Goal: Book appointment/travel/reservation

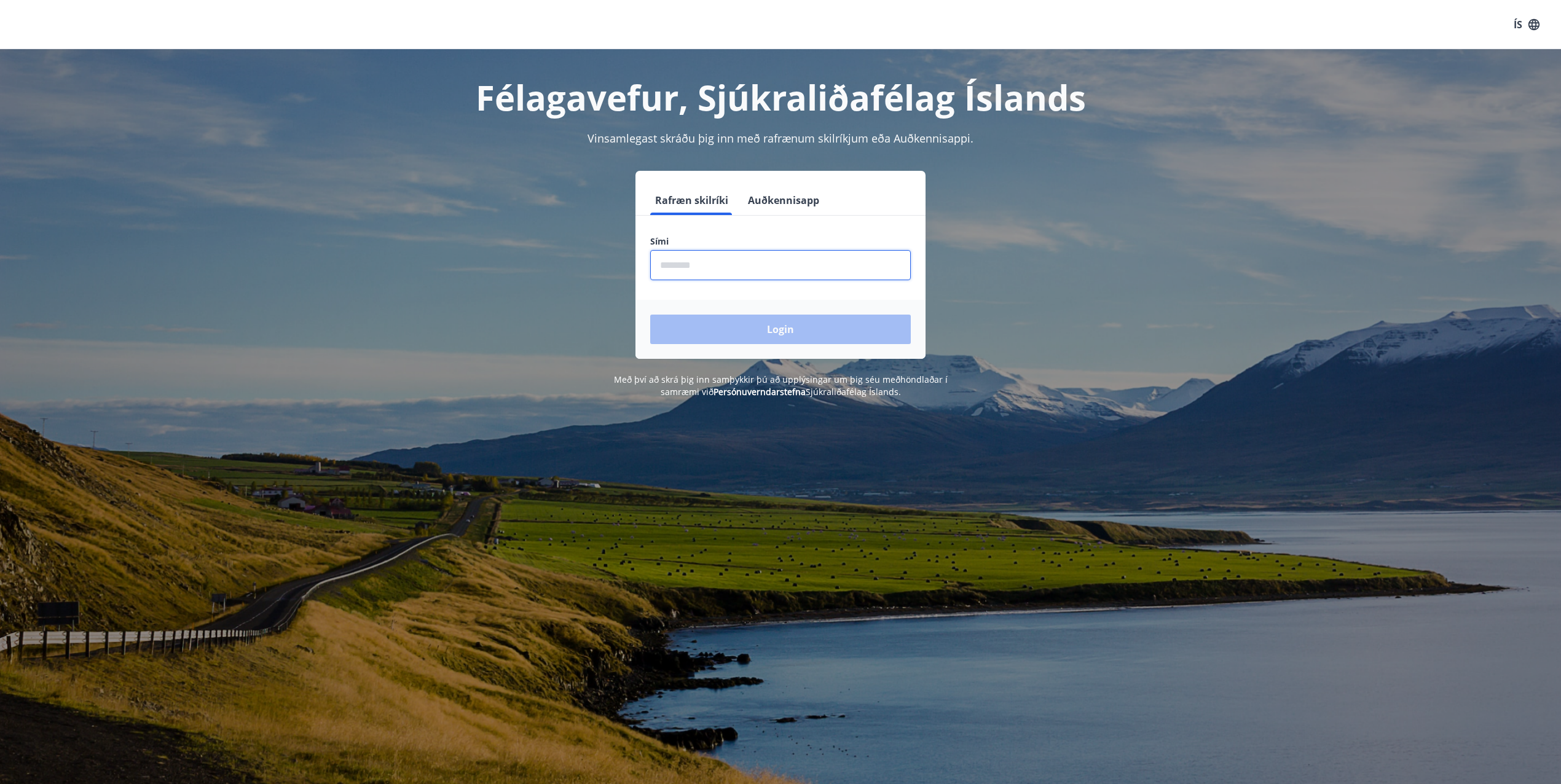
click at [726, 268] on input "phone" at bounding box center [780, 265] width 261 height 30
type input "********"
click at [716, 331] on button "Login" at bounding box center [780, 329] width 261 height 29
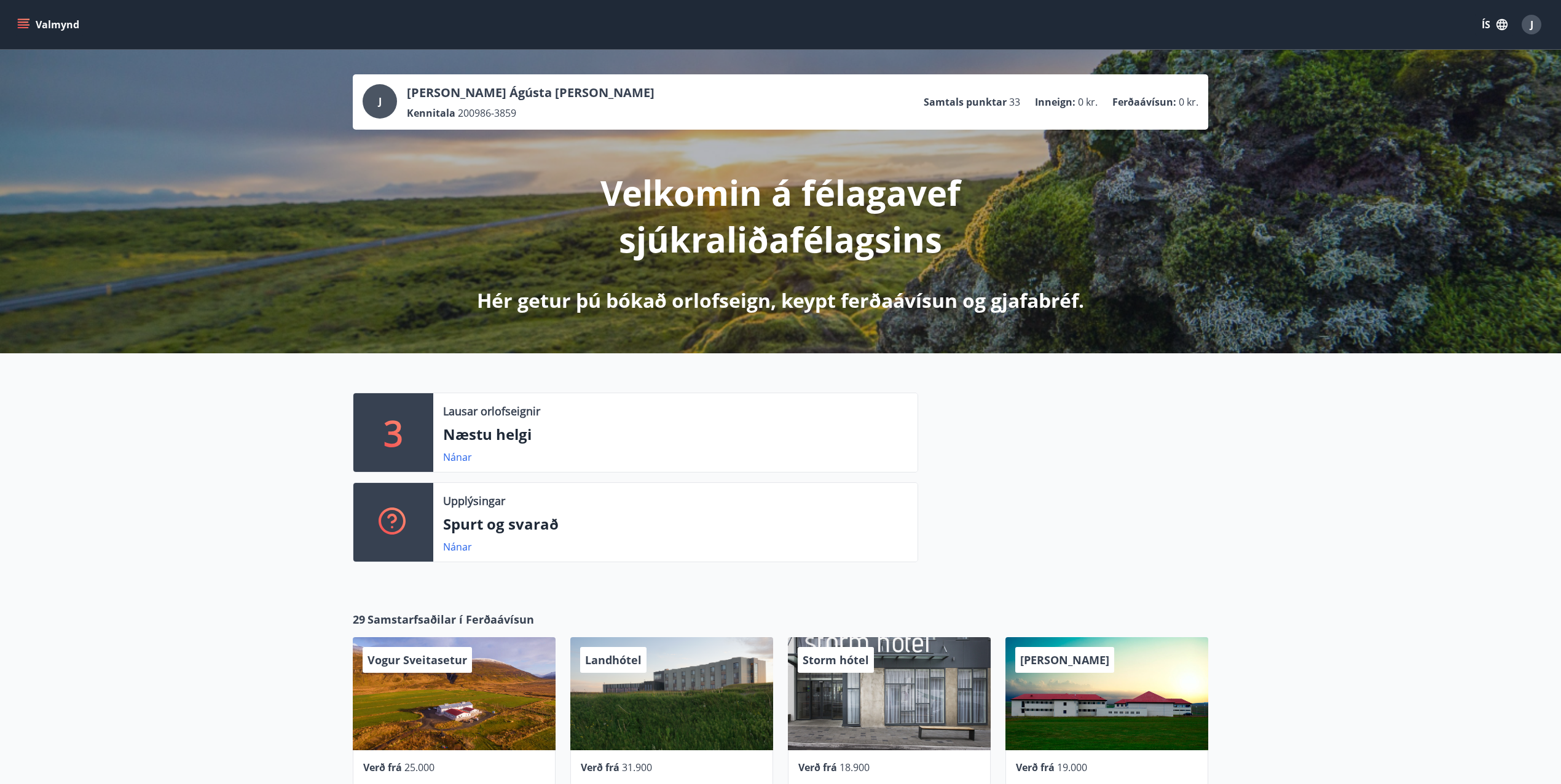
click at [20, 22] on icon "menu" at bounding box center [23, 22] width 11 height 1
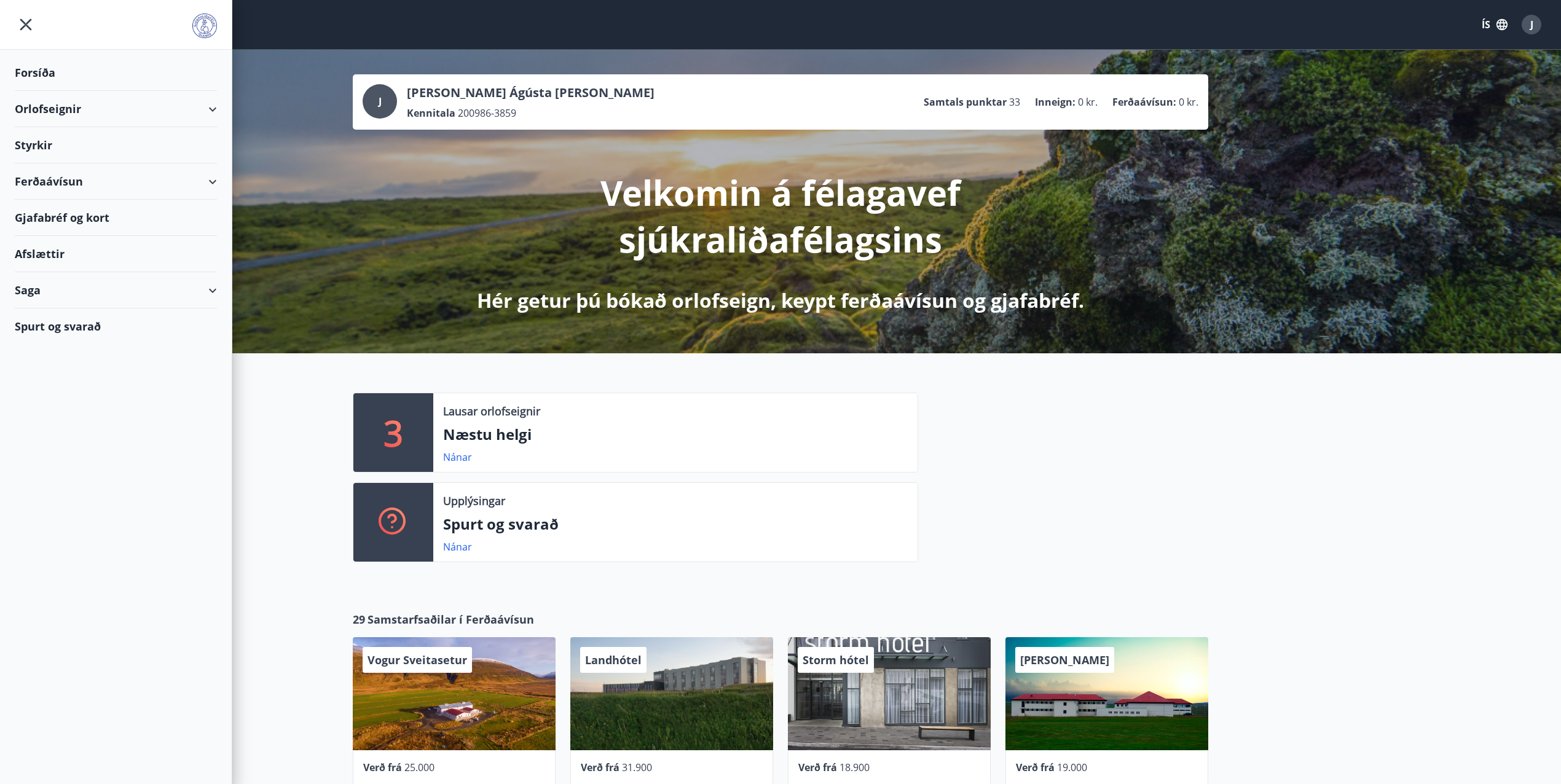
click at [205, 112] on div "Orlofseignir" at bounding box center [116, 109] width 202 height 36
click at [74, 165] on div "Bókunardagatal" at bounding box center [116, 165] width 183 height 26
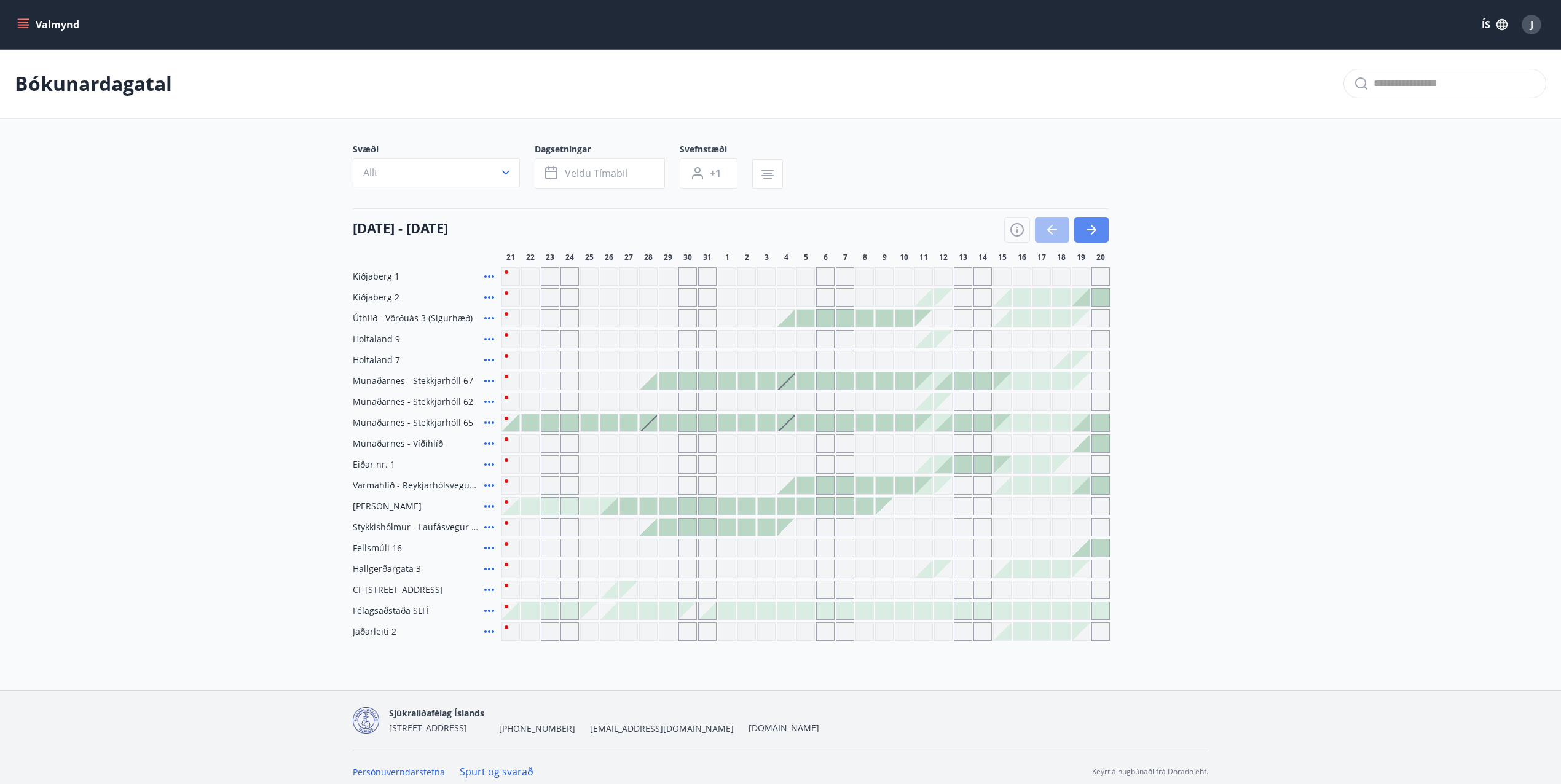
click at [1092, 234] on icon "button" at bounding box center [1094, 230] width 6 height 10
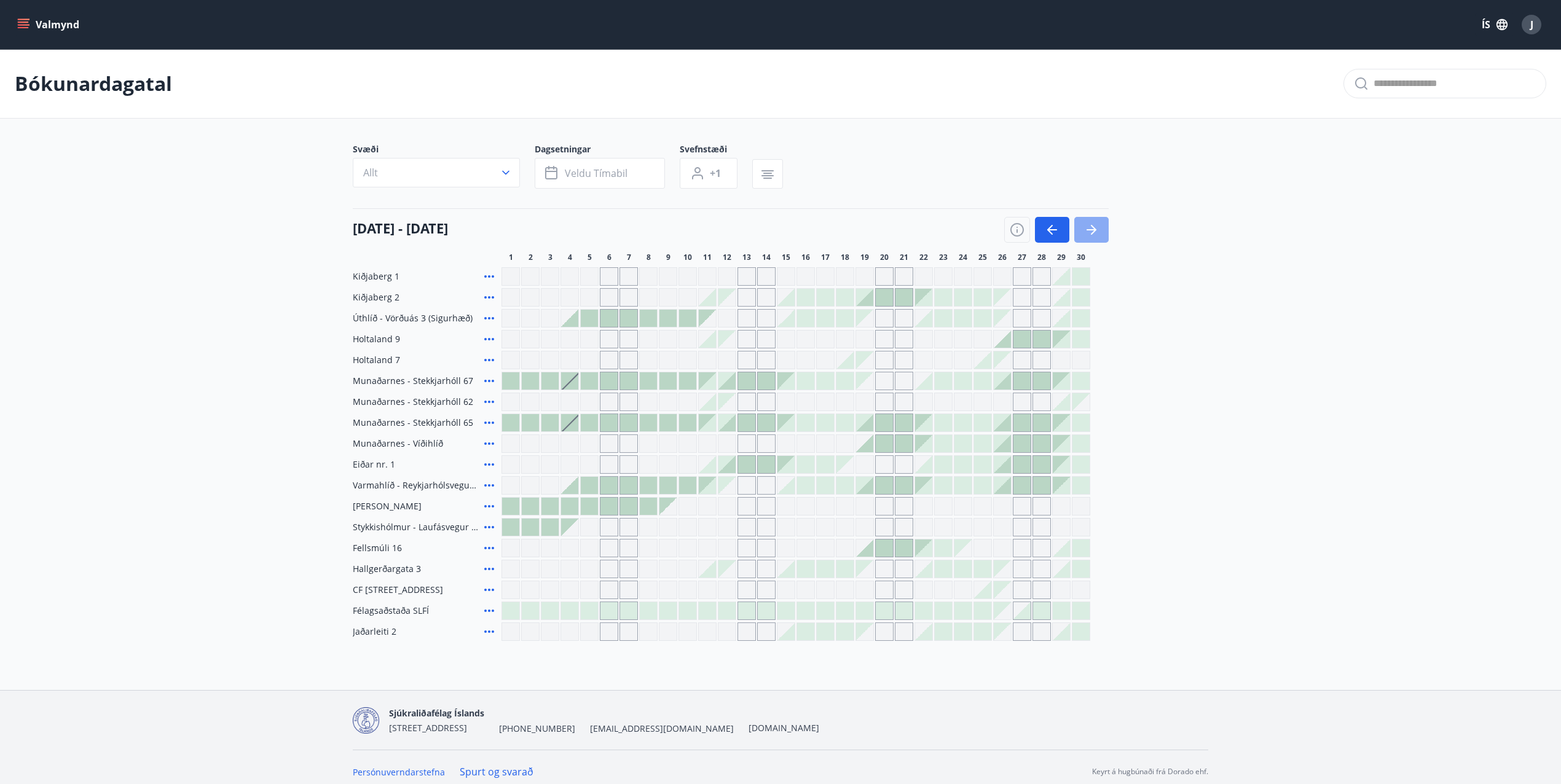
click at [1090, 231] on icon "button" at bounding box center [1091, 230] width 15 height 15
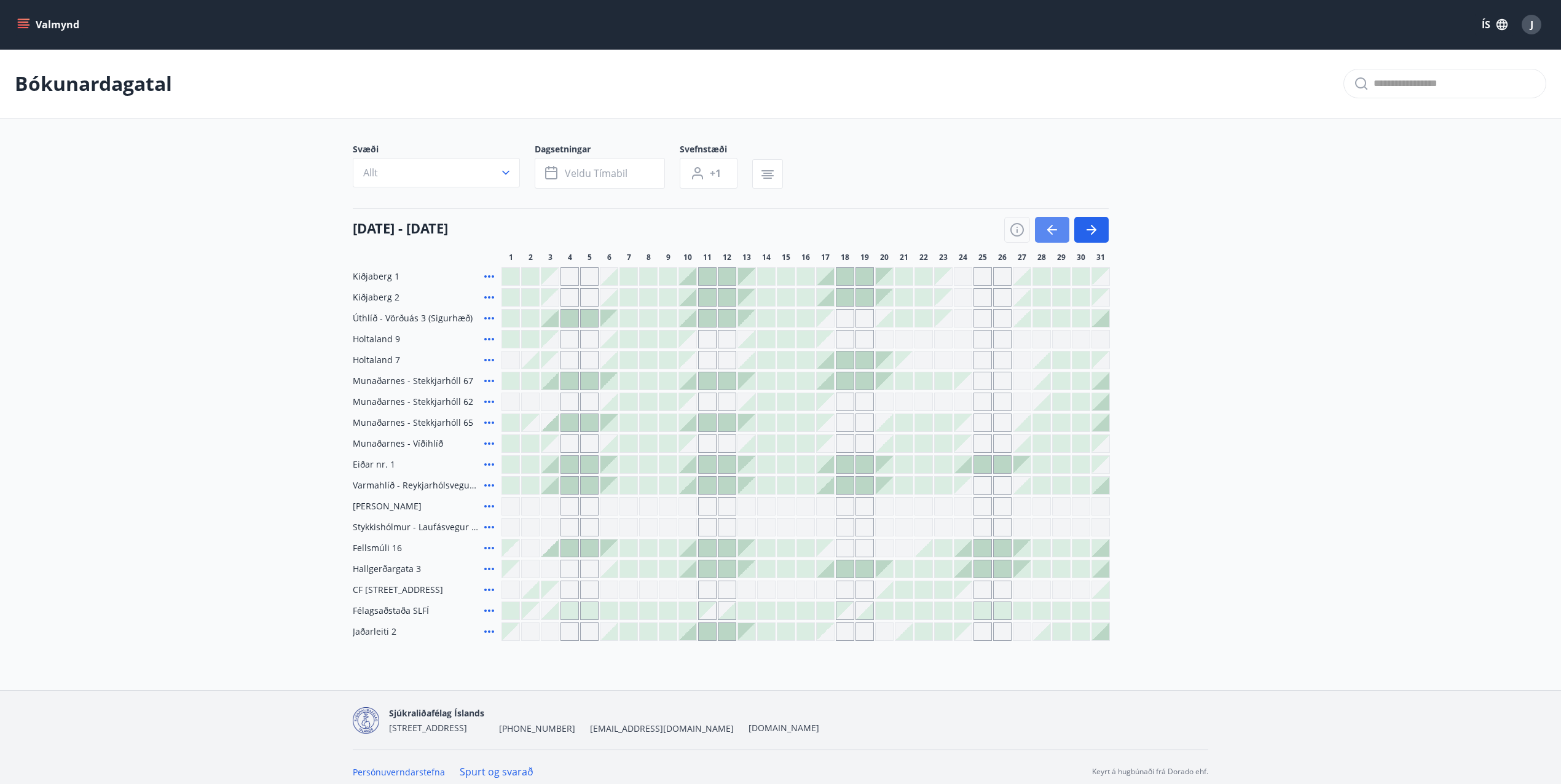
click at [1048, 228] on icon "button" at bounding box center [1050, 230] width 6 height 10
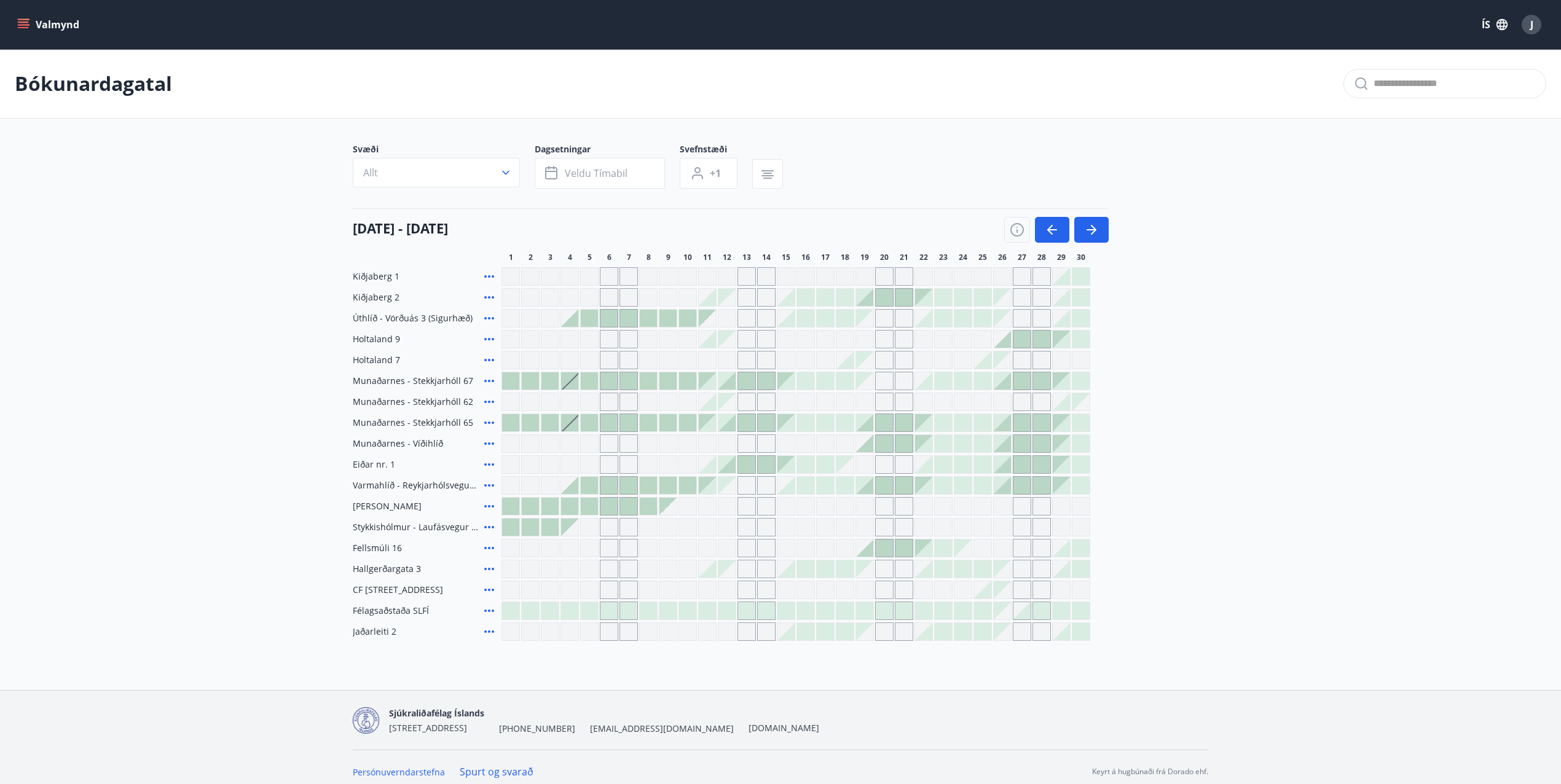
click at [484, 423] on icon at bounding box center [489, 422] width 15 height 15
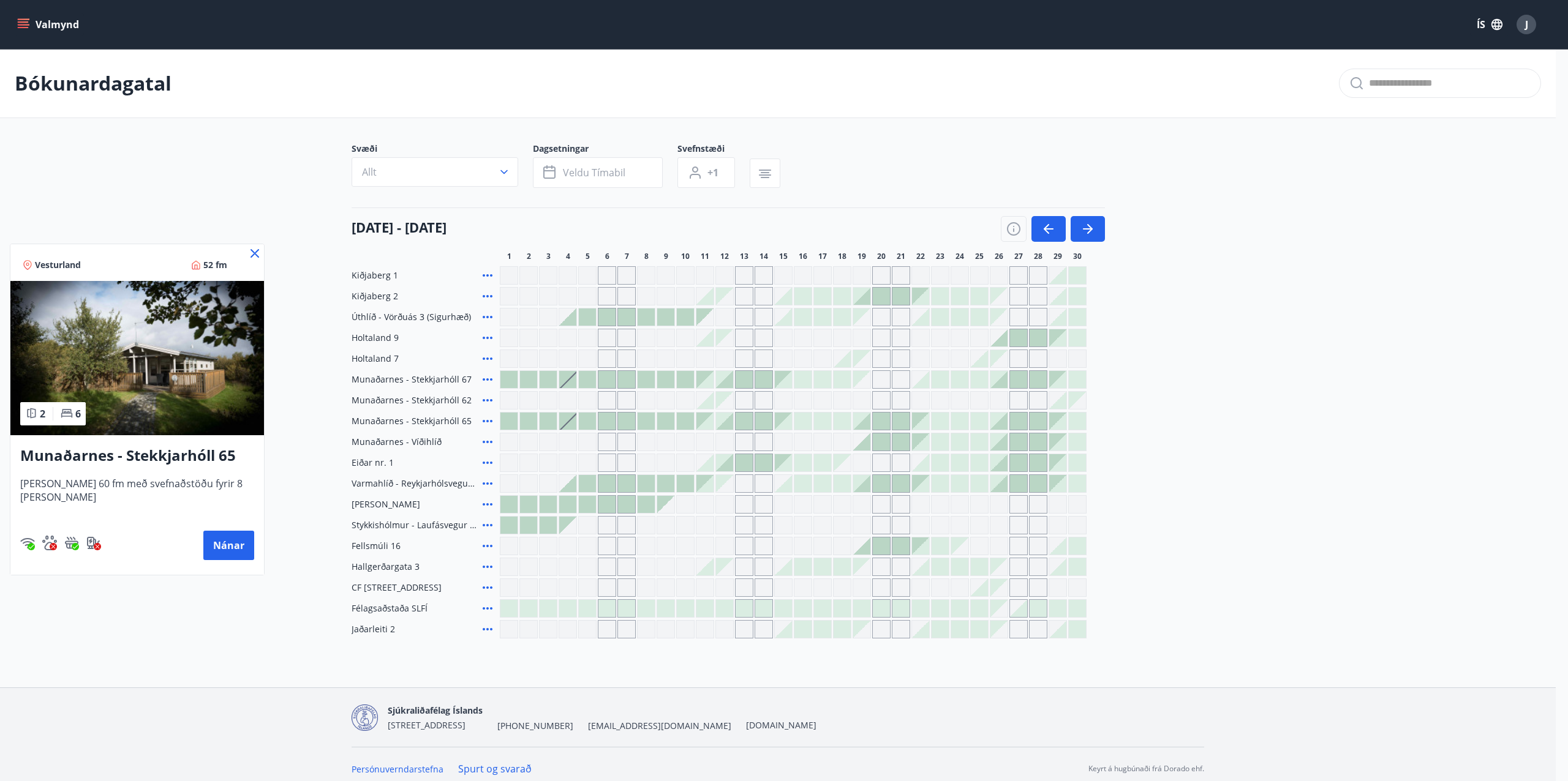
click at [251, 252] on icon at bounding box center [255, 253] width 8 height 8
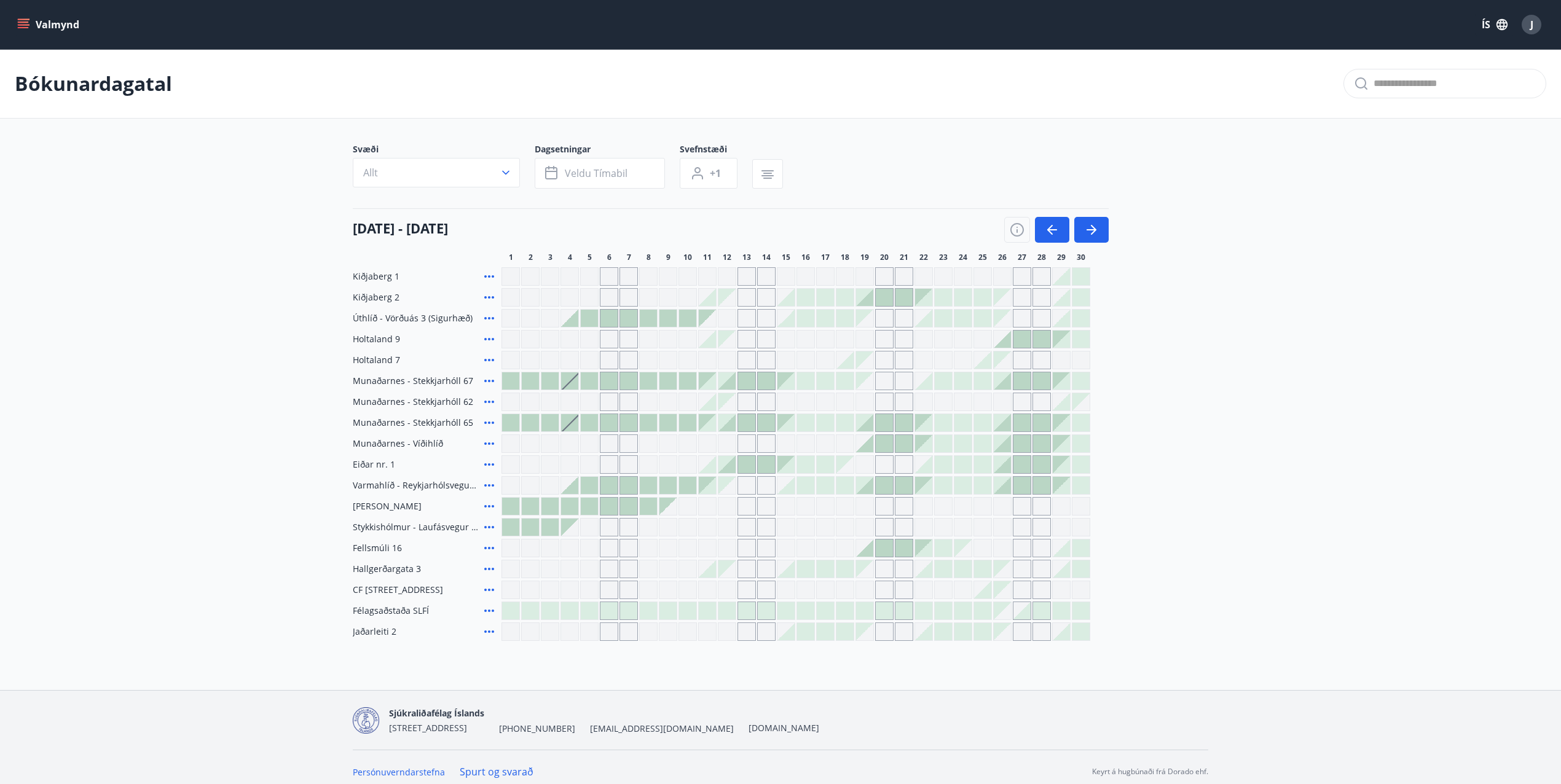
click at [490, 443] on icon at bounding box center [489, 443] width 15 height 15
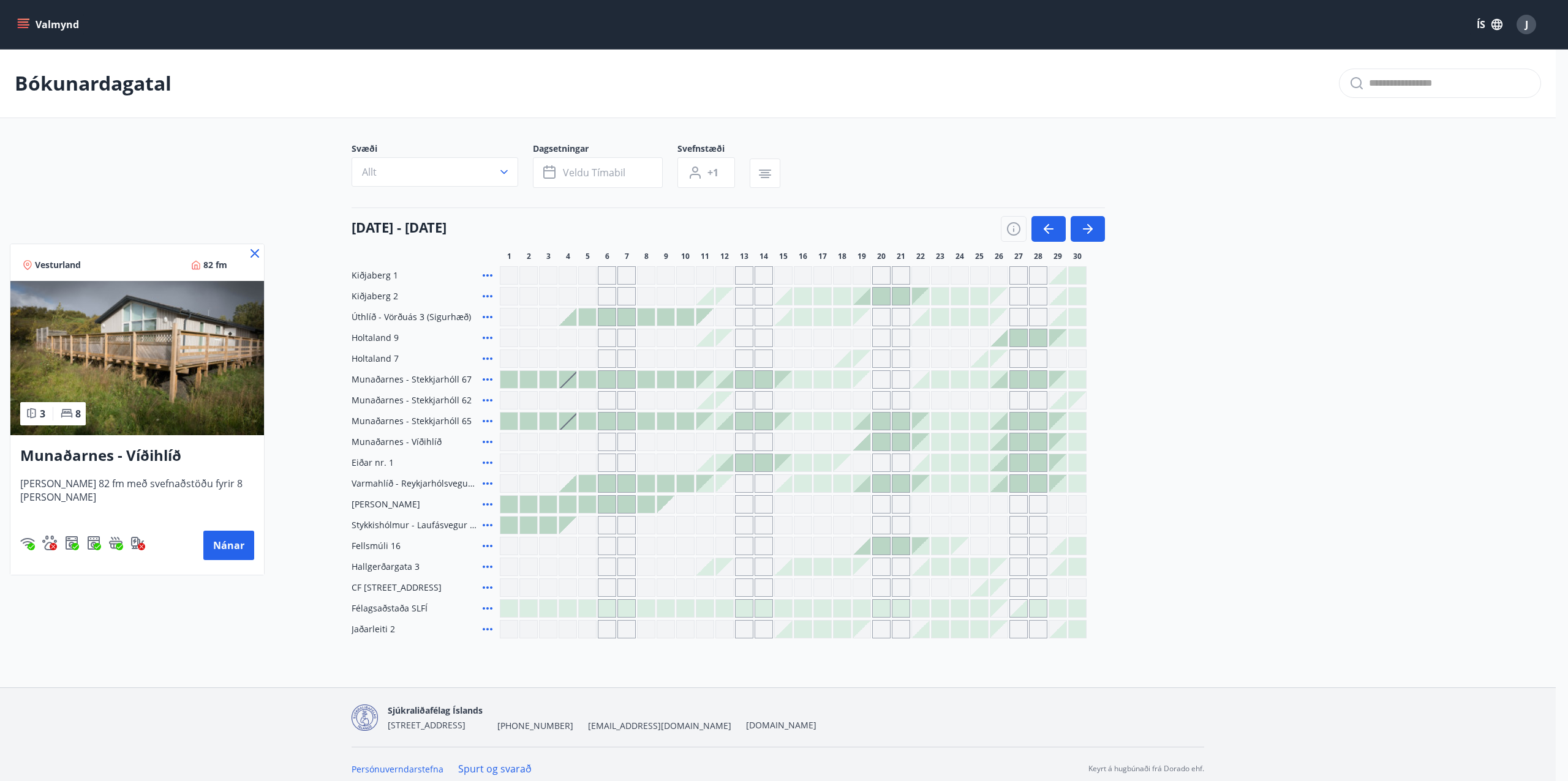
click at [251, 255] on icon at bounding box center [255, 253] width 8 height 8
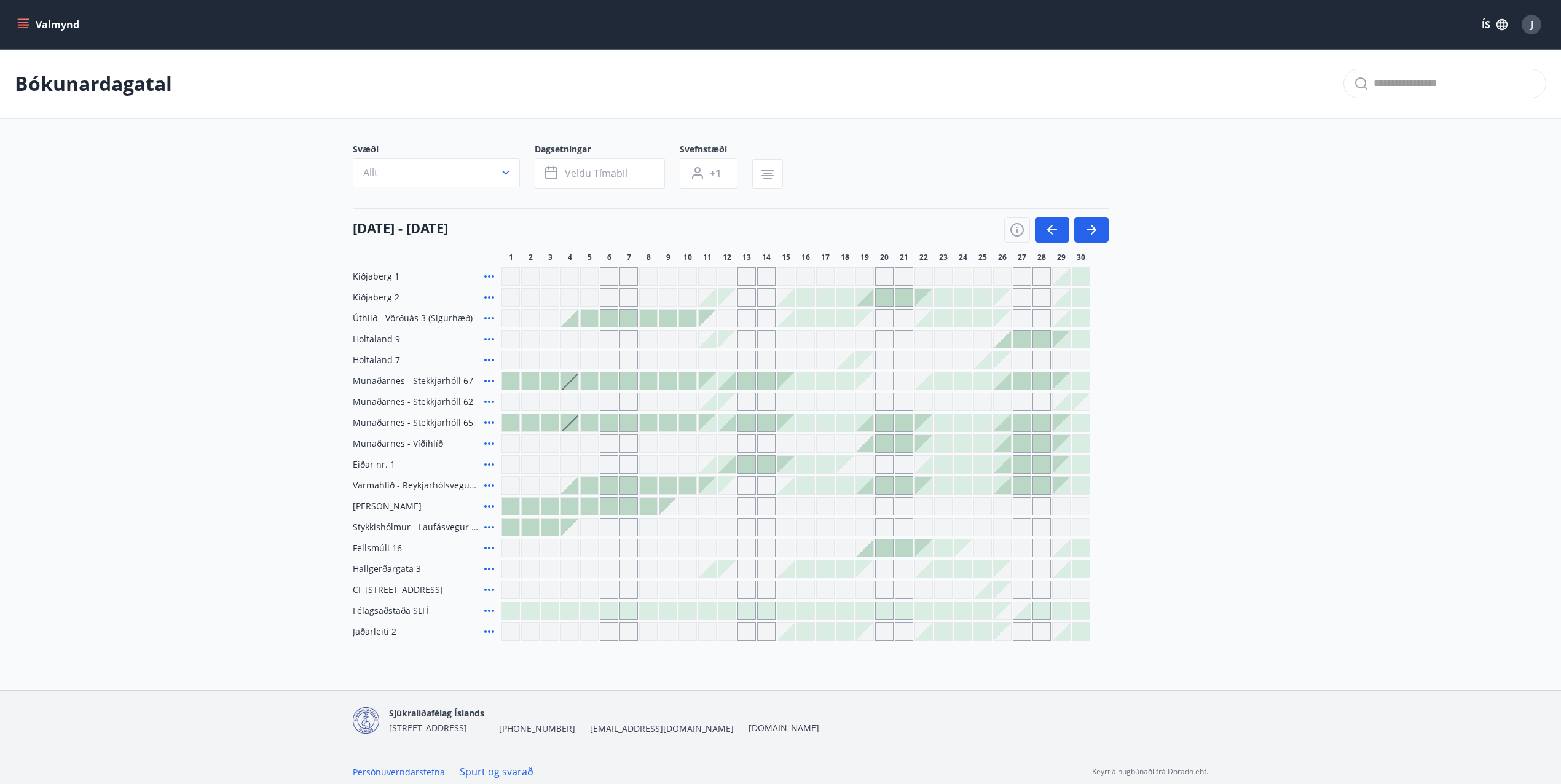
click at [490, 487] on icon at bounding box center [489, 485] width 15 height 15
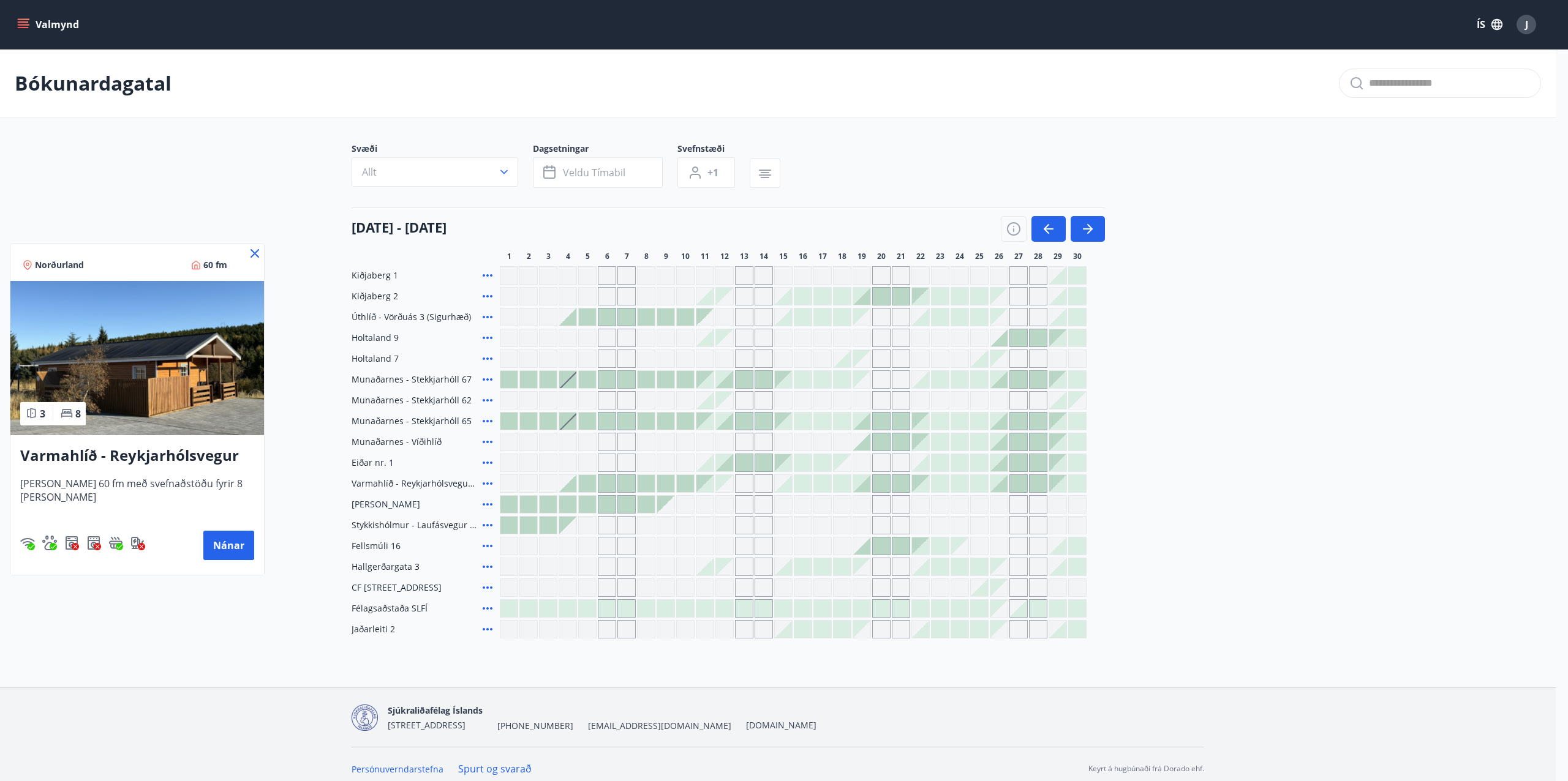
click at [1085, 235] on div at bounding box center [784, 390] width 1568 height 781
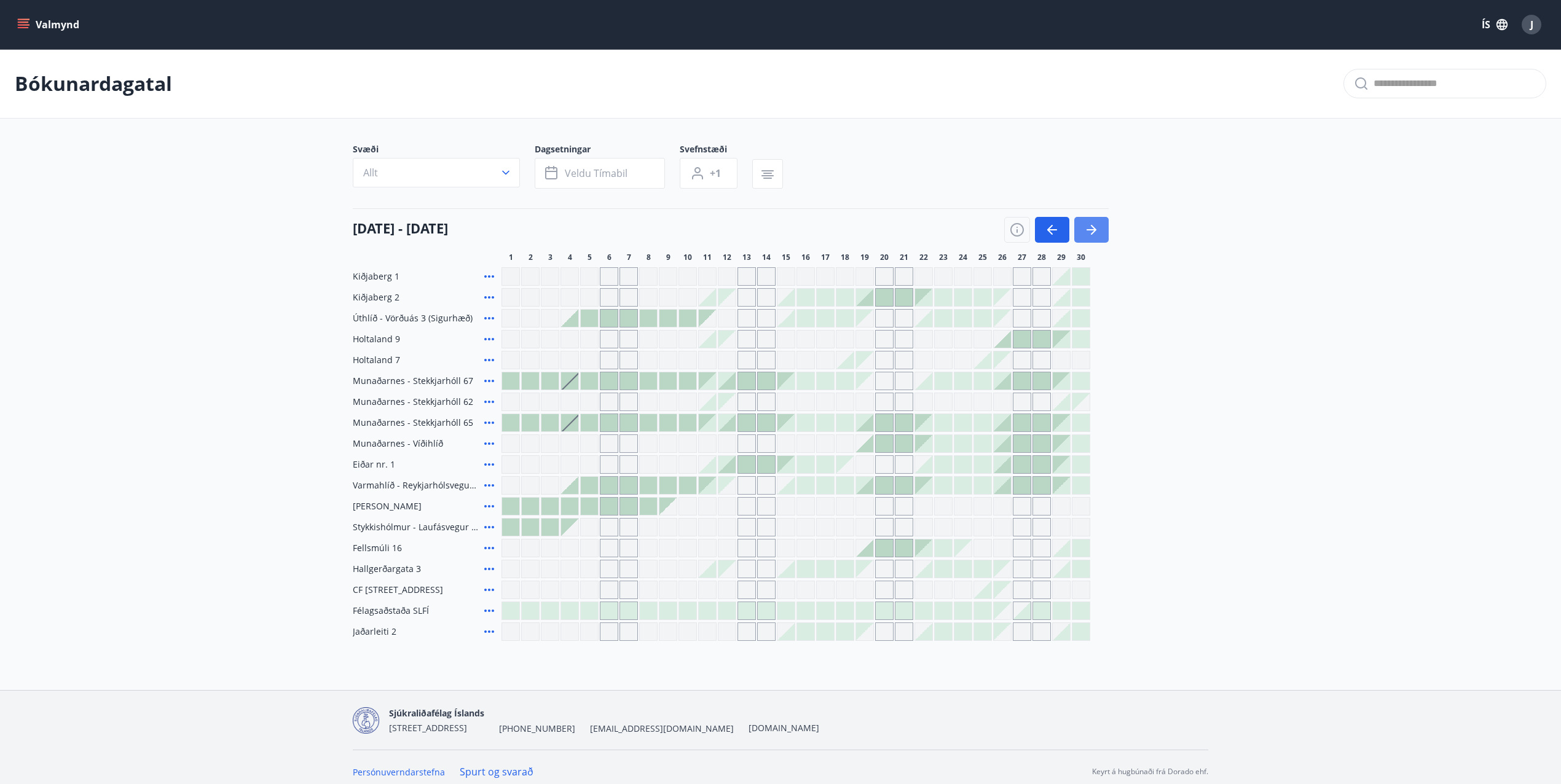
click at [1094, 229] on icon "button" at bounding box center [1091, 230] width 15 height 15
